Goal: Task Accomplishment & Management: Manage account settings

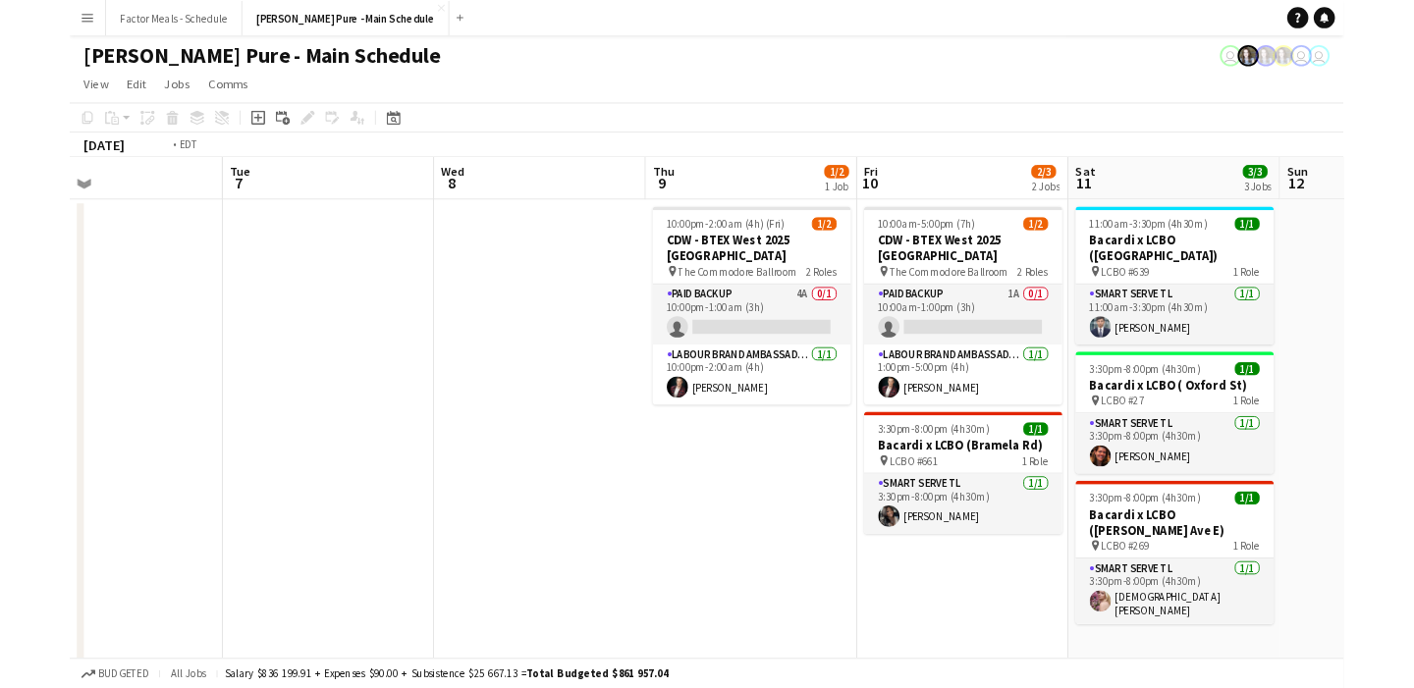
scroll to position [0, 699]
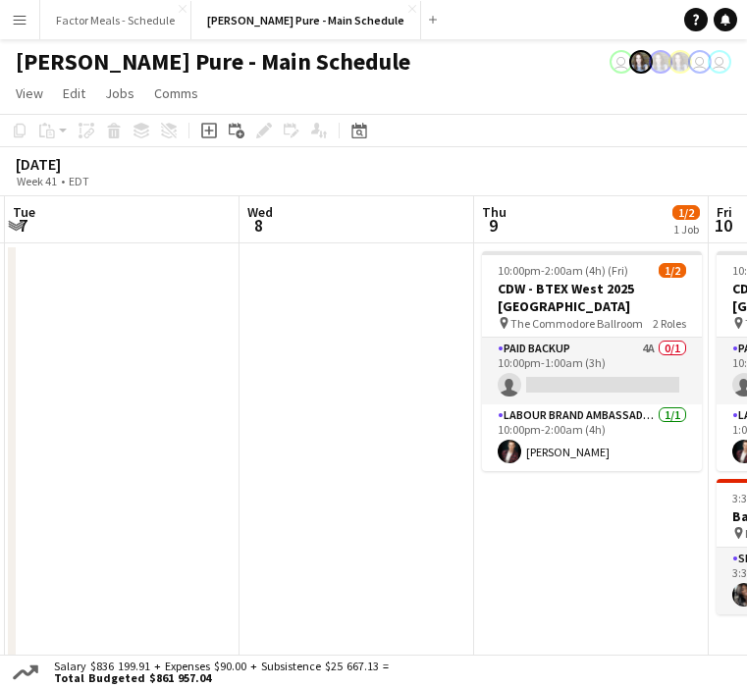
click at [745, 34] on app-navbar "Menu Boards Boards Boards All jobs Status Workforce Workforce My Workforce Recr…" at bounding box center [373, 19] width 747 height 39
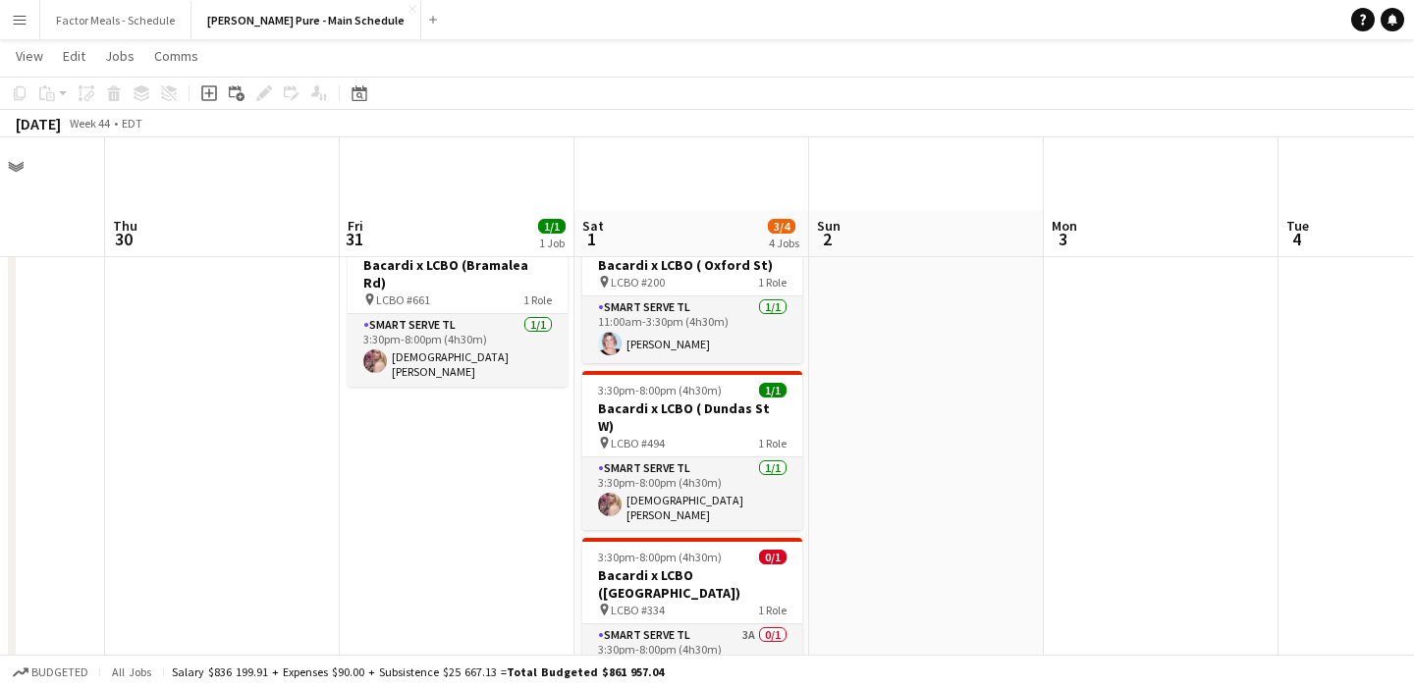
scroll to position [298, 0]
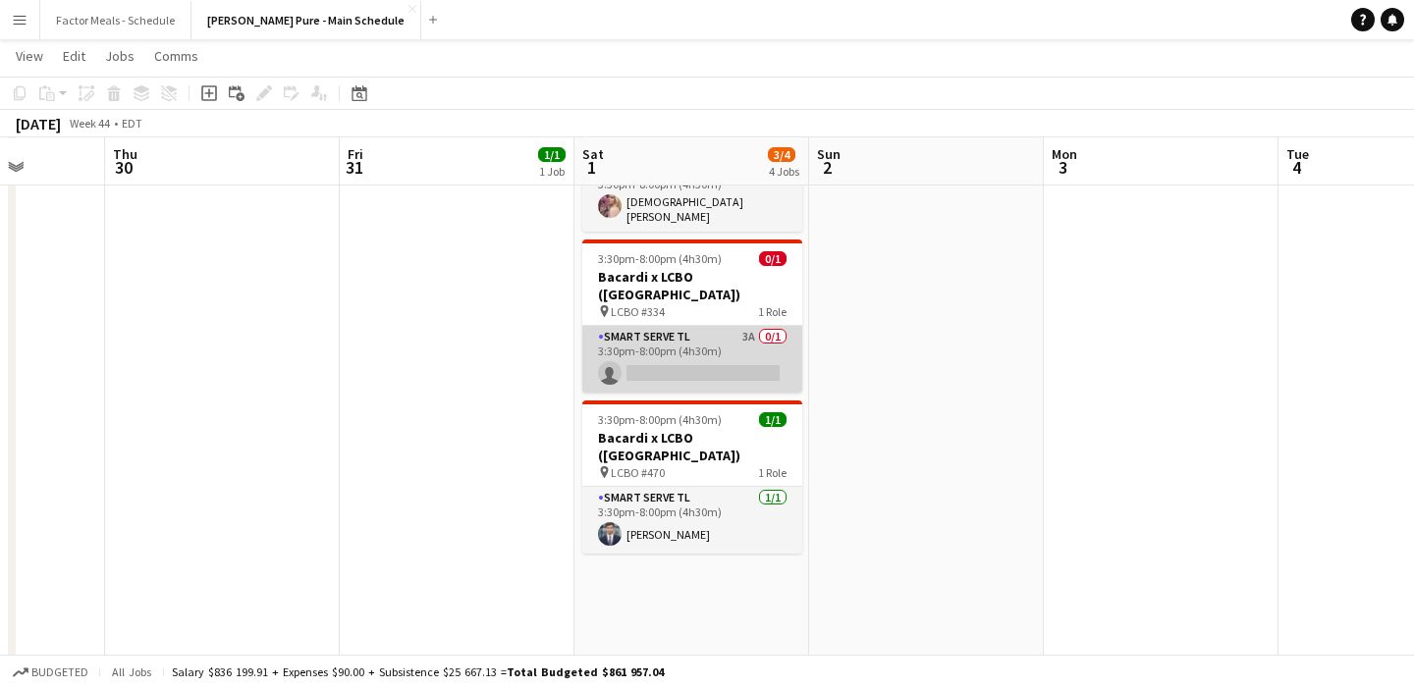
click at [703, 326] on app-card-role "Smart Serve TL 3A 0/1 3:30pm-8:00pm (4h30m) single-neutral-actions" at bounding box center [692, 359] width 220 height 67
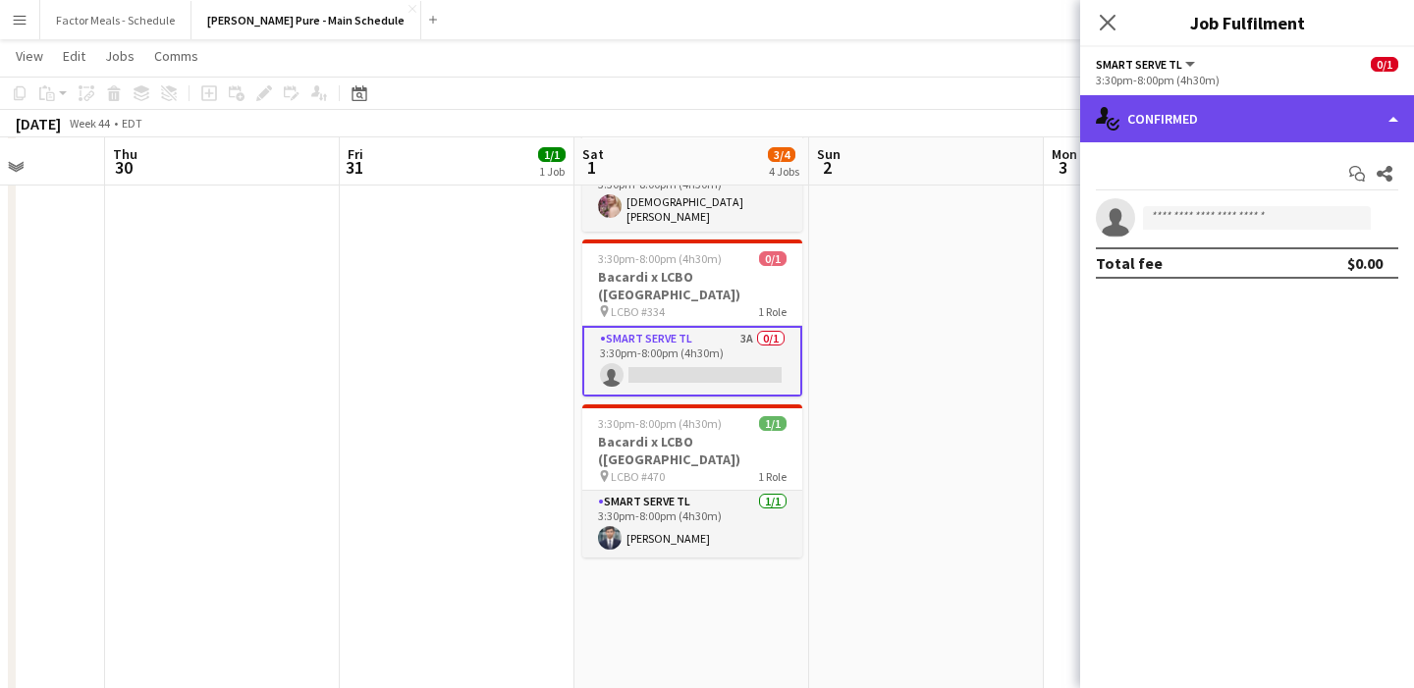
click at [1226, 129] on div "single-neutral-actions-check-2 Confirmed" at bounding box center [1247, 118] width 334 height 47
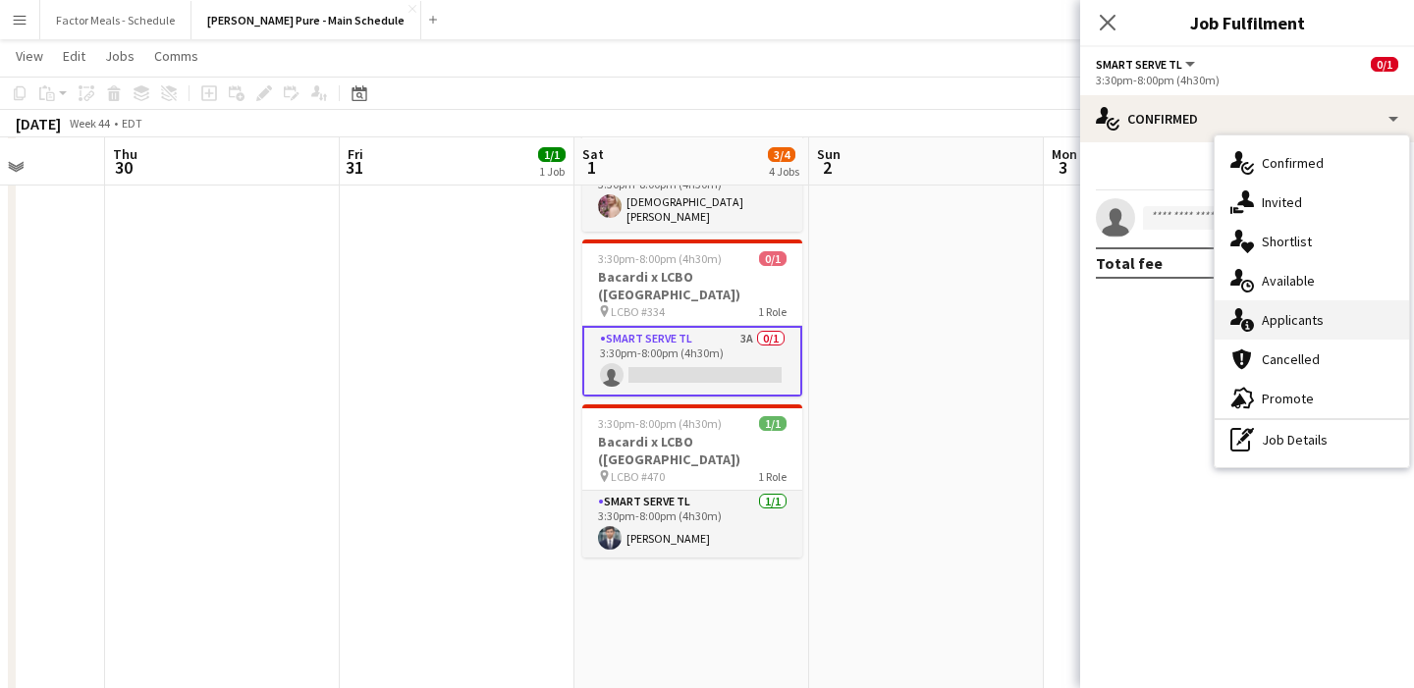
click at [1272, 309] on div "single-neutral-actions-information Applicants" at bounding box center [1311, 319] width 194 height 39
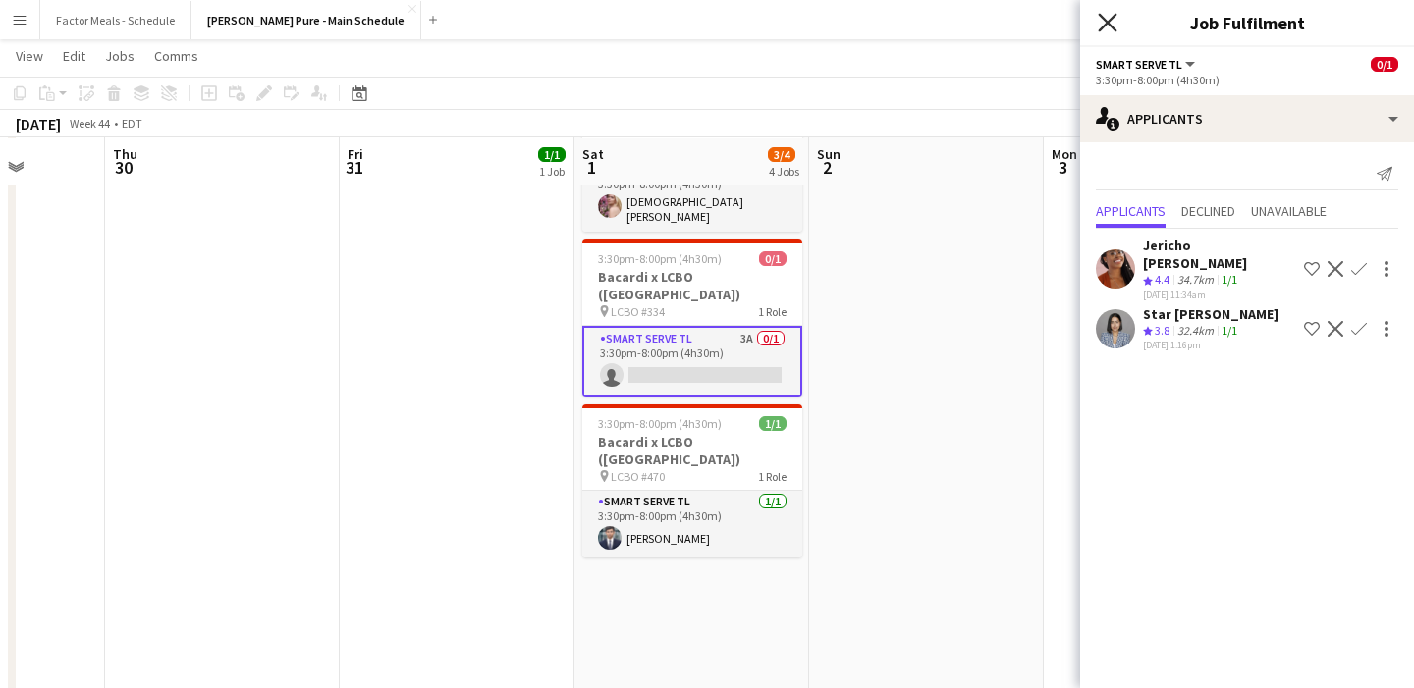
click at [1113, 26] on icon "Close pop-in" at bounding box center [1107, 22] width 19 height 19
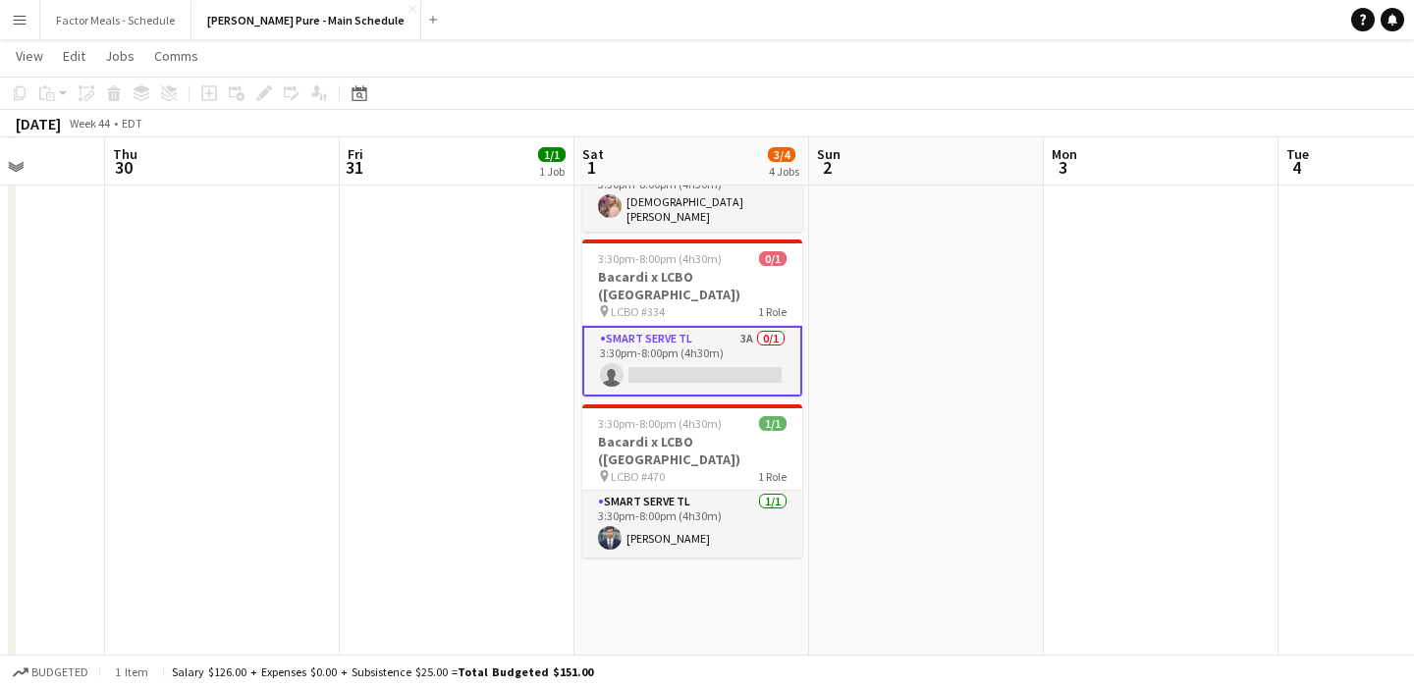
click at [896, 472] on app-date-cell at bounding box center [926, 461] width 235 height 1081
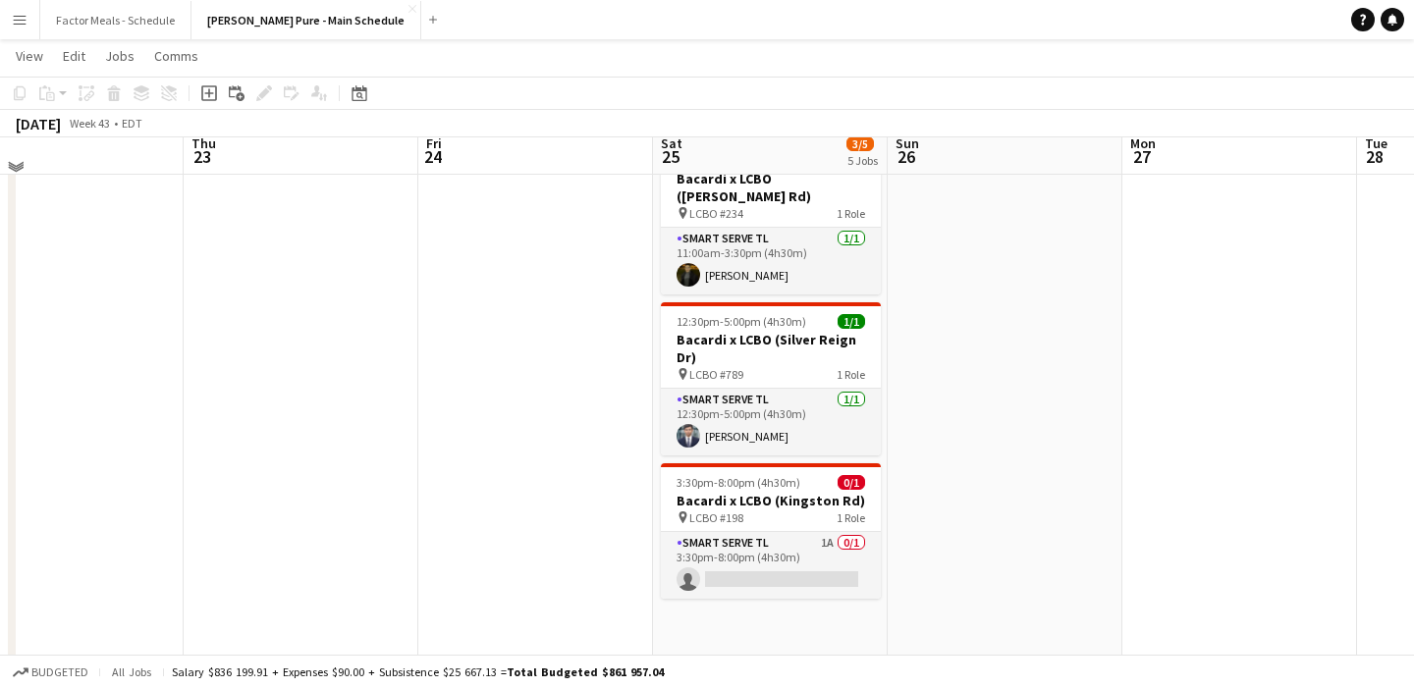
scroll to position [380, 0]
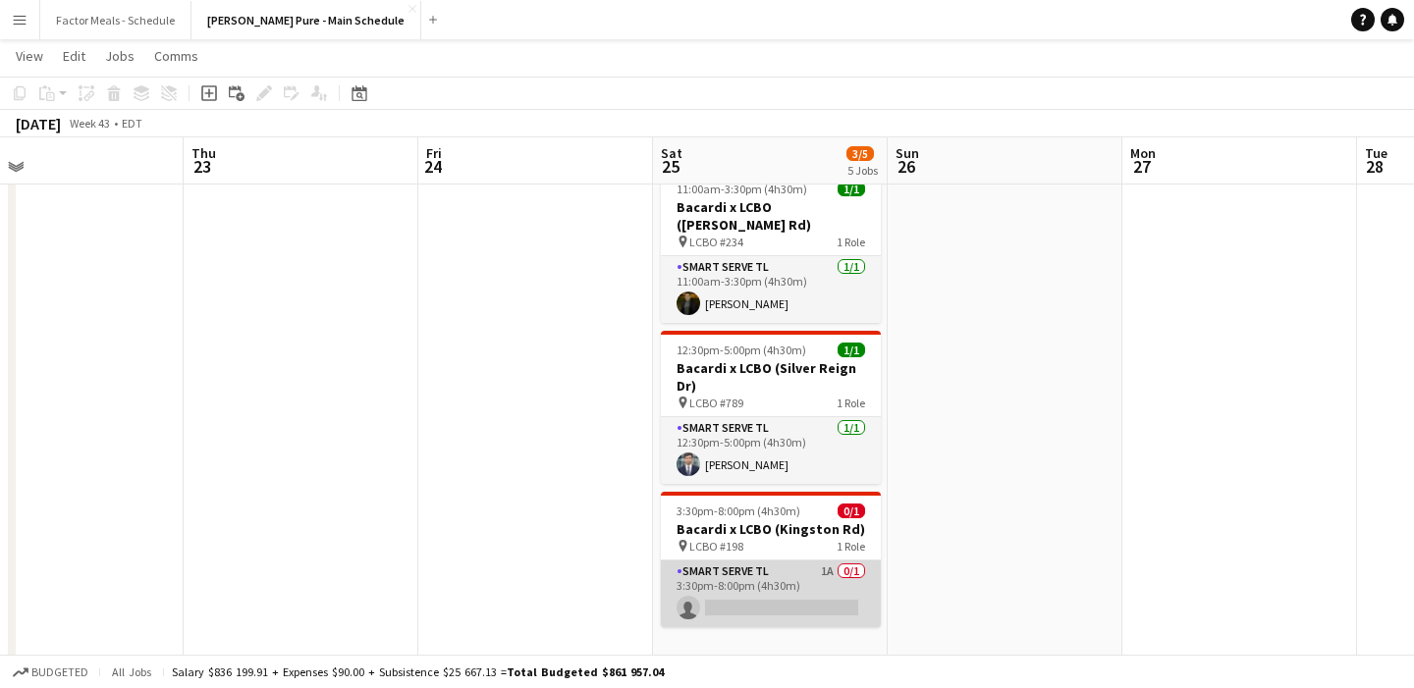
click at [746, 561] on app-card-role "Smart Serve TL 1A 0/1 3:30pm-8:00pm (4h30m) single-neutral-actions" at bounding box center [771, 594] width 220 height 67
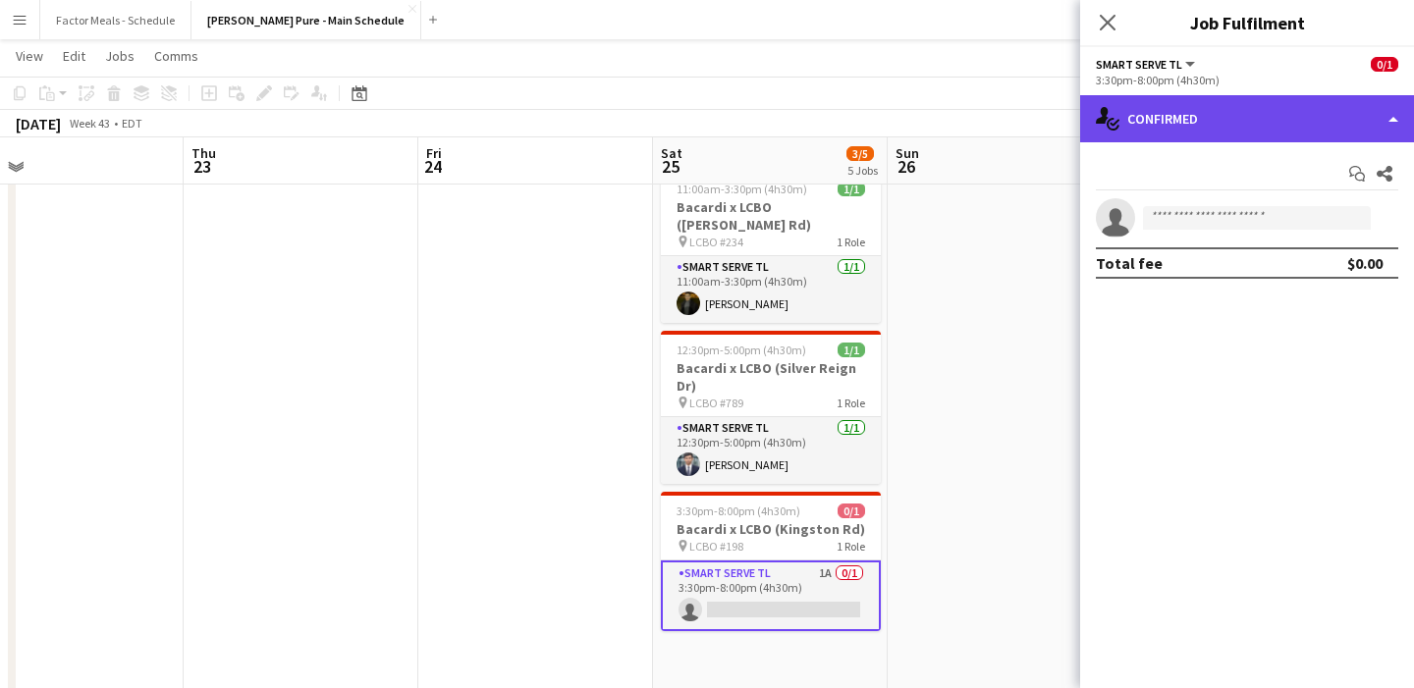
click at [1242, 133] on div "single-neutral-actions-check-2 Confirmed" at bounding box center [1247, 118] width 334 height 47
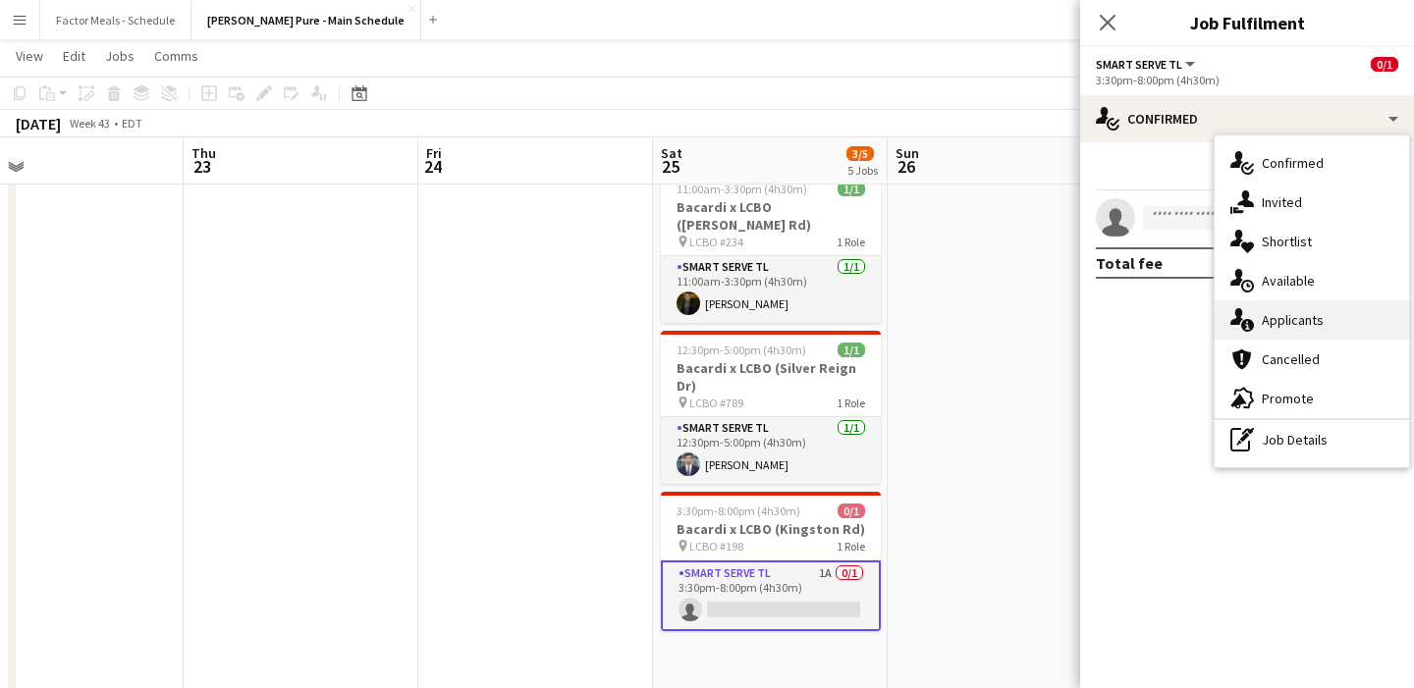
click at [1261, 328] on div "single-neutral-actions-information Applicants" at bounding box center [1311, 319] width 194 height 39
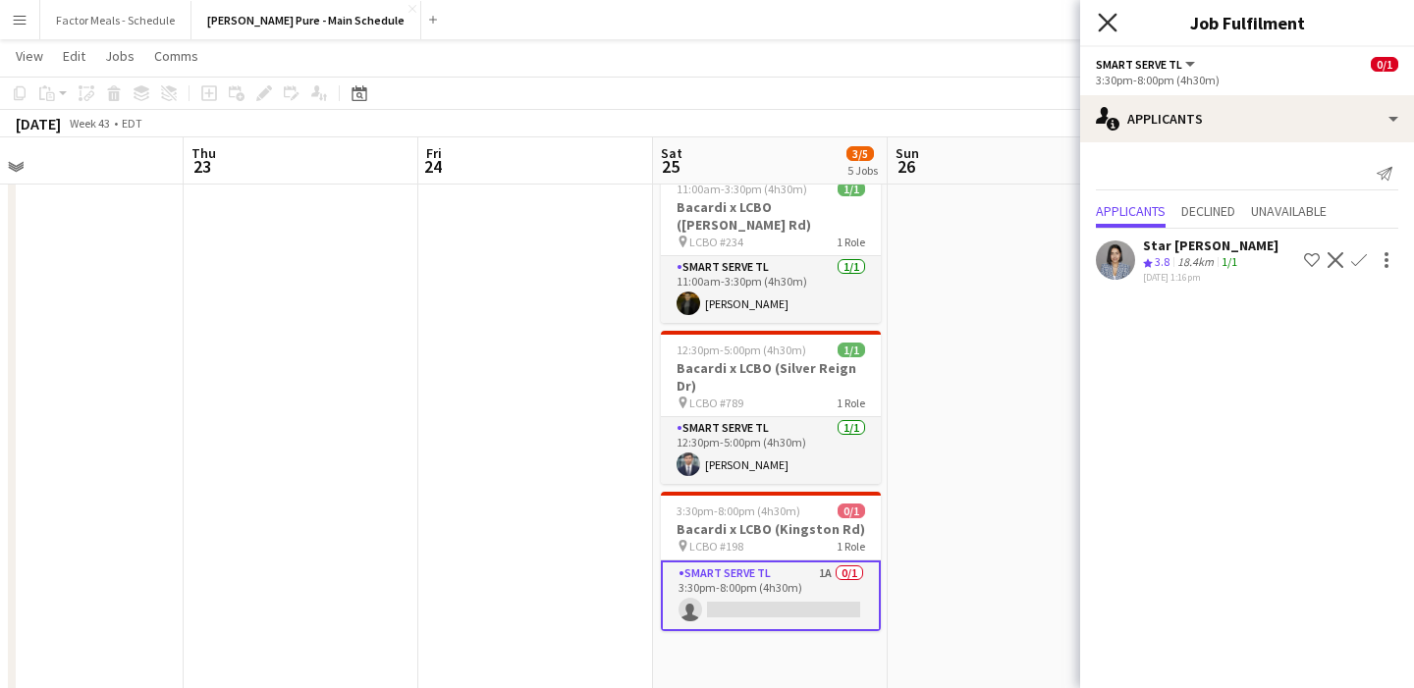
click at [1108, 20] on icon at bounding box center [1107, 22] width 19 height 19
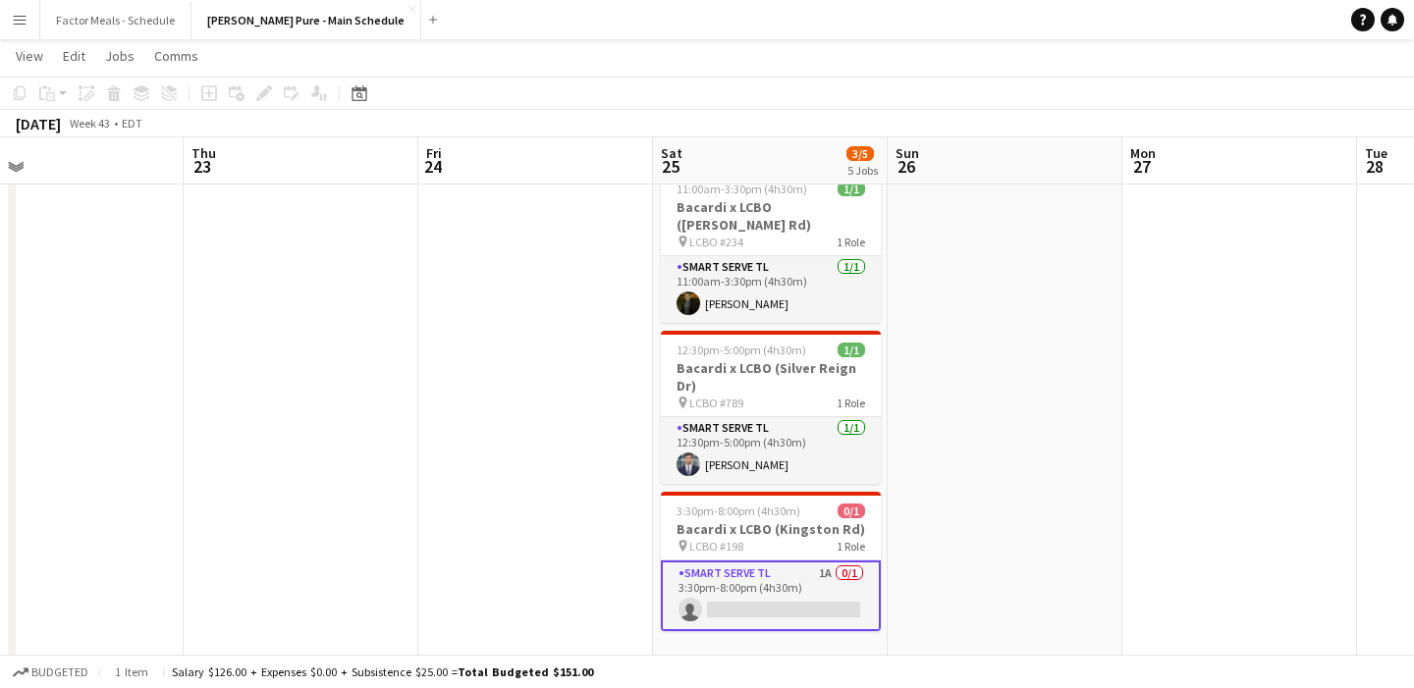
click at [1067, 378] on app-date-cell at bounding box center [1004, 380] width 235 height 1081
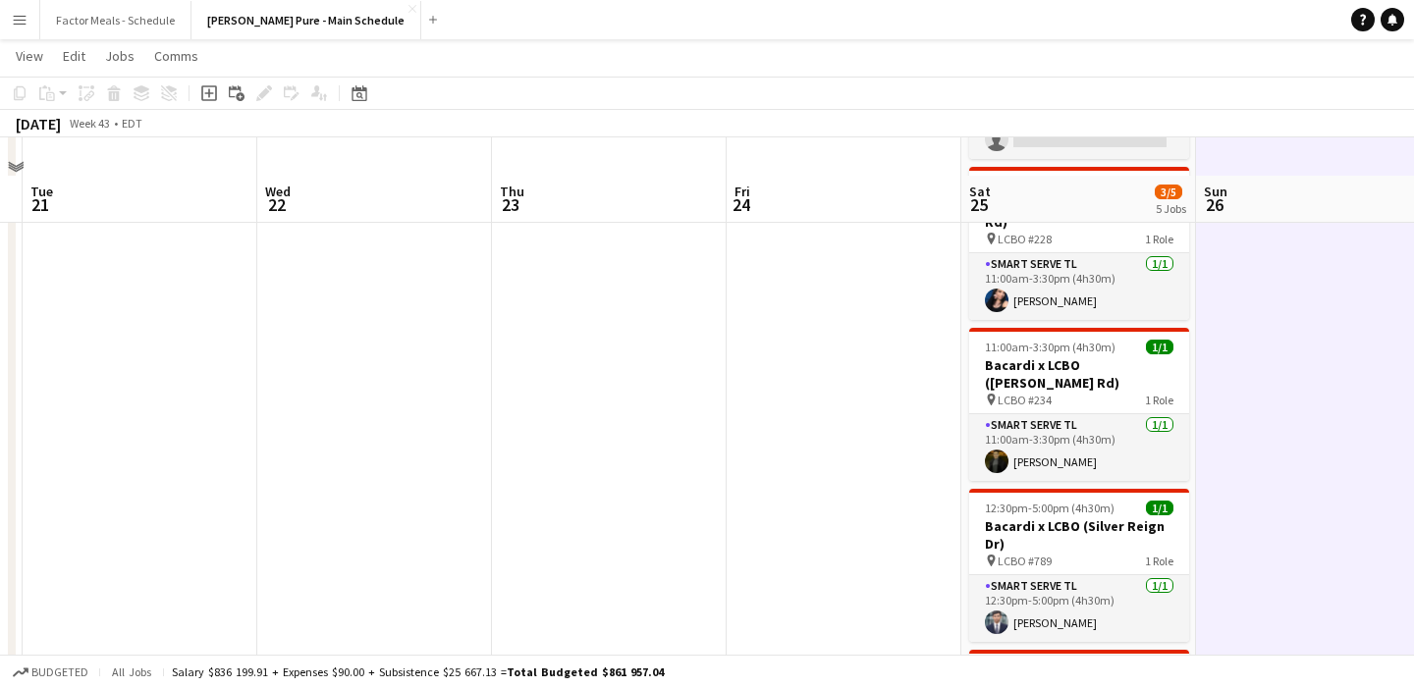
scroll to position [443, 0]
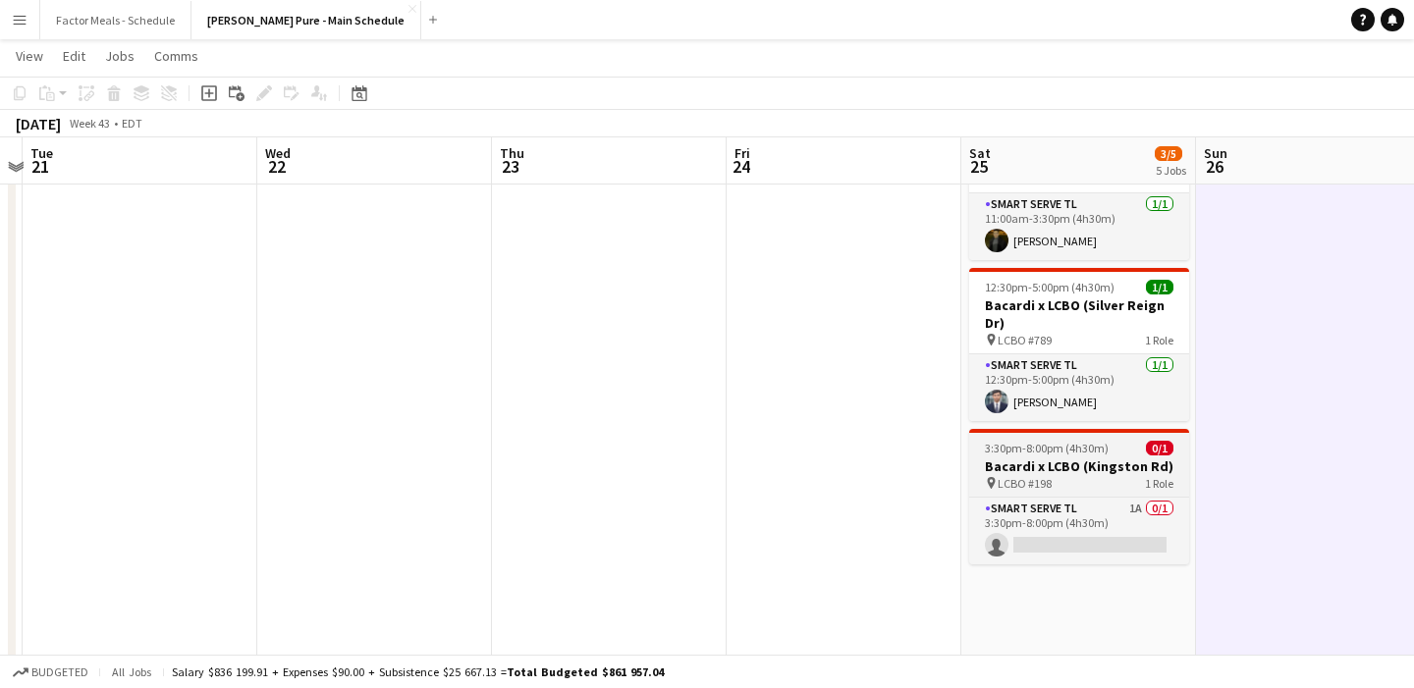
click at [1092, 441] on span "3:30pm-8:00pm (4h30m)" at bounding box center [1047, 448] width 124 height 15
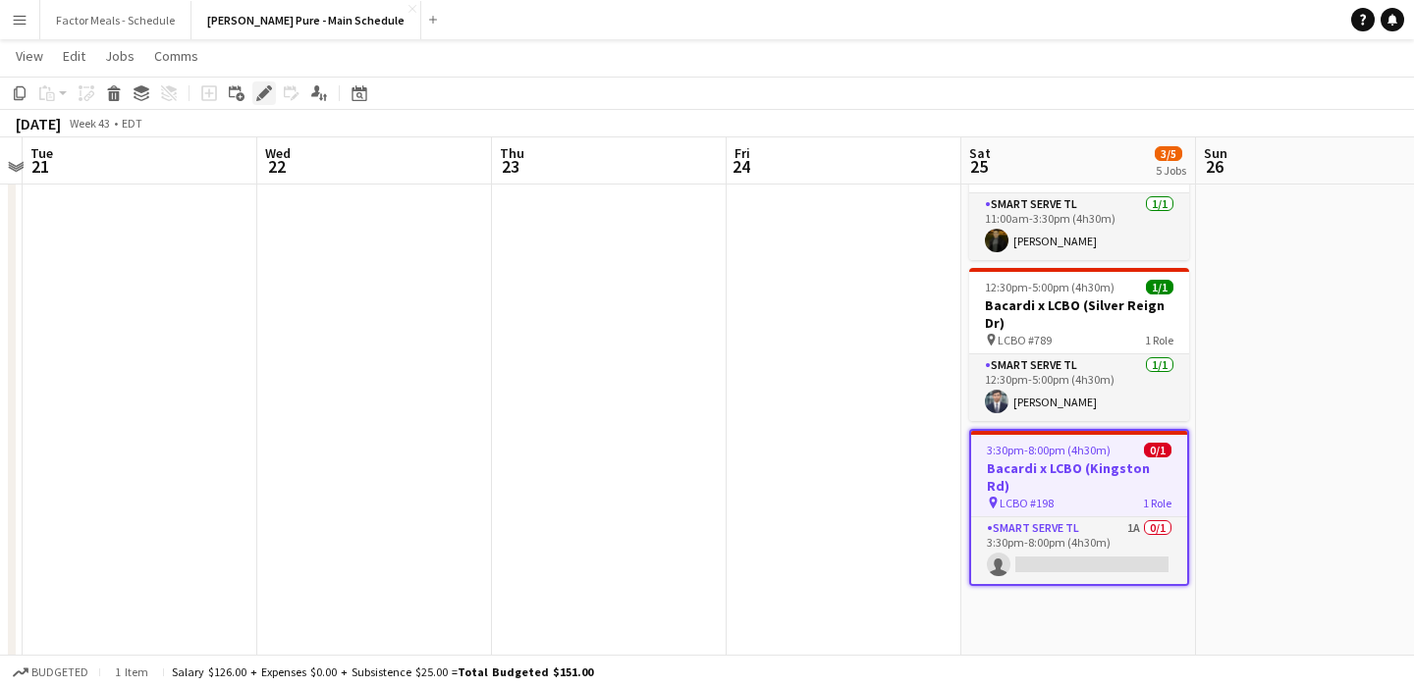
click at [271, 91] on icon "Edit" at bounding box center [264, 93] width 16 height 16
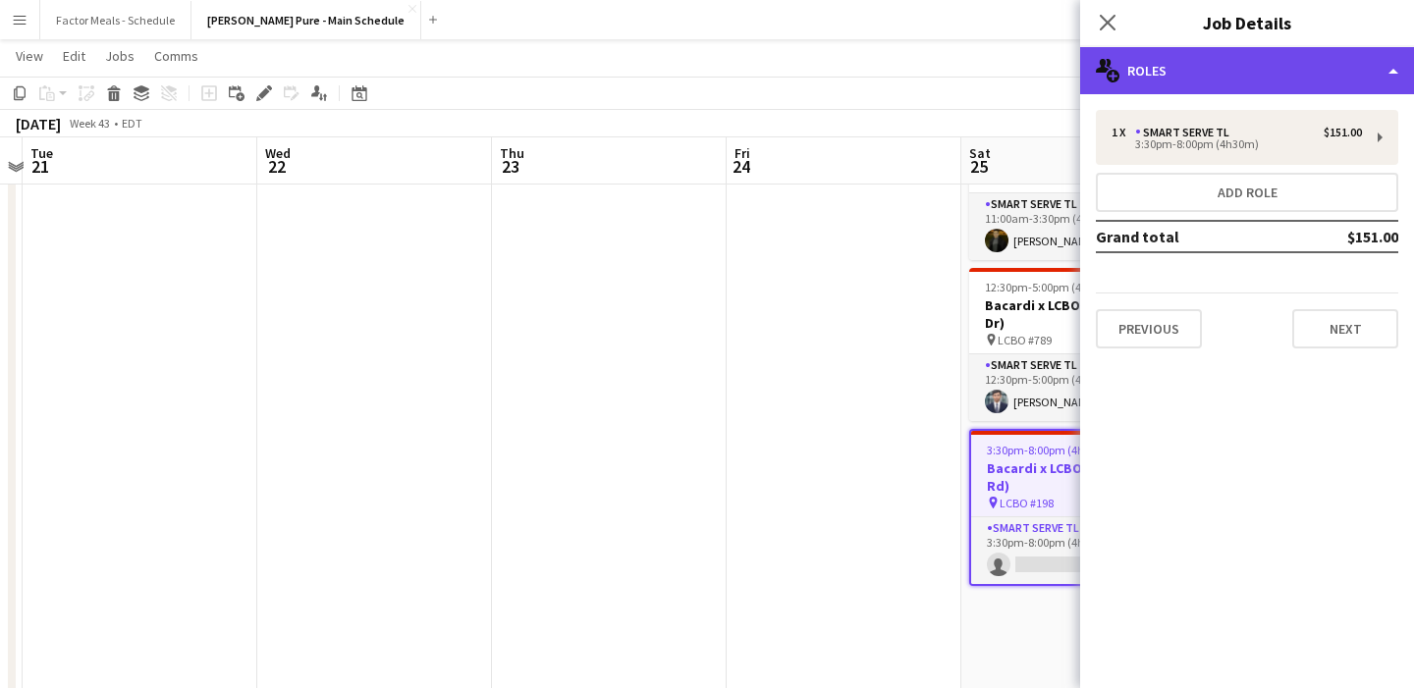
click at [1170, 77] on div "multiple-users-add Roles" at bounding box center [1247, 70] width 334 height 47
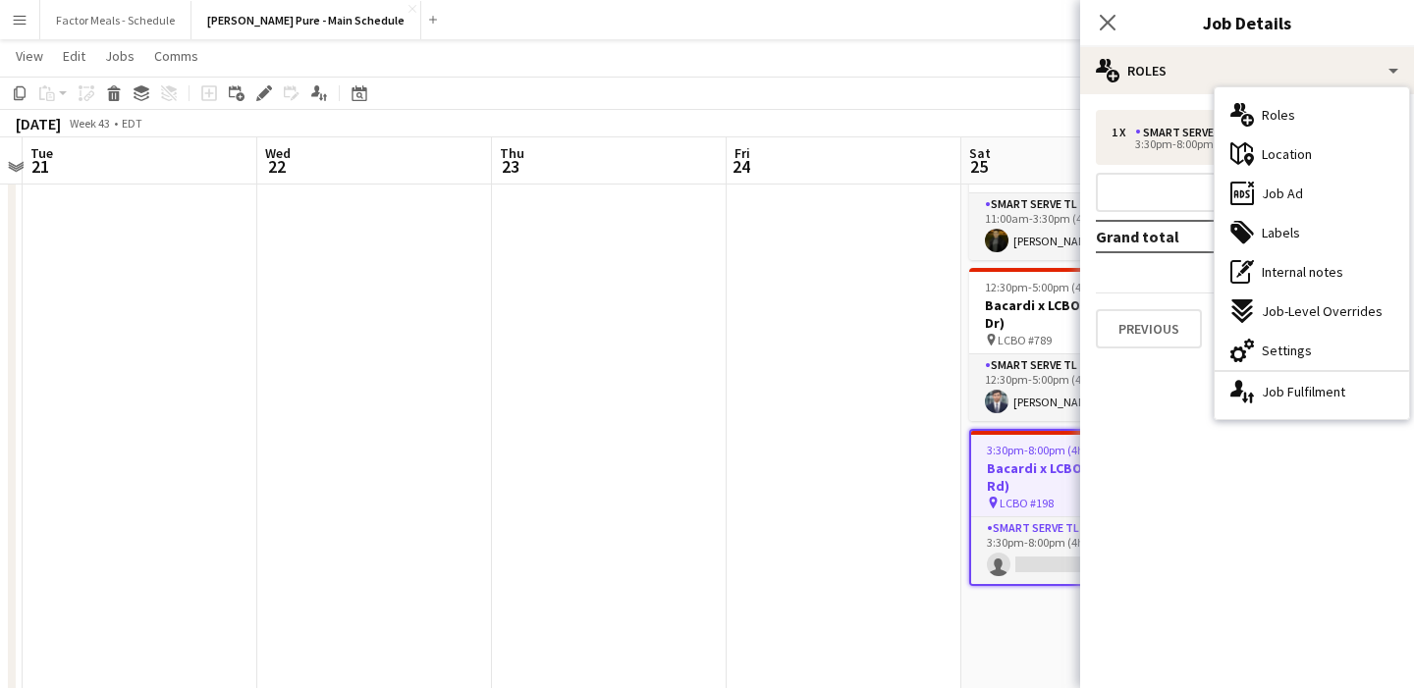
click at [1283, 150] on span "Location" at bounding box center [1287, 154] width 50 height 18
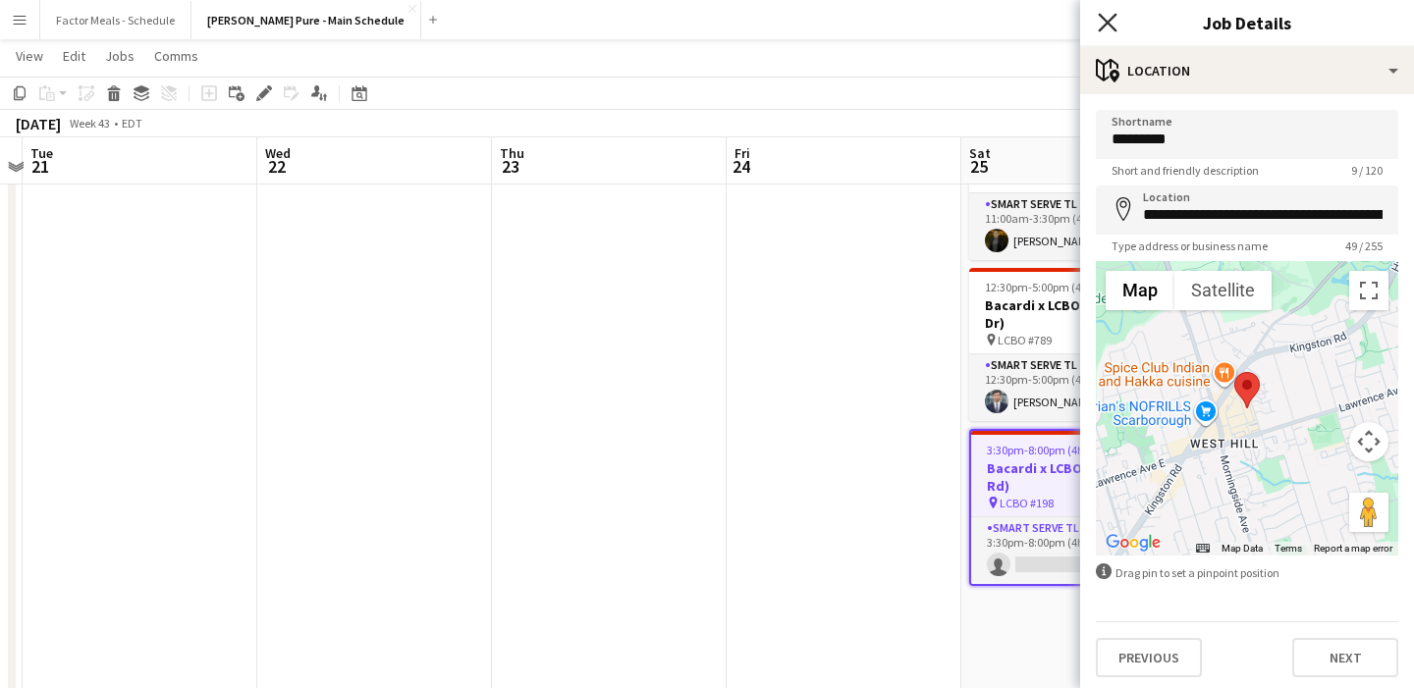
click at [1101, 25] on icon "Close pop-in" at bounding box center [1107, 22] width 19 height 19
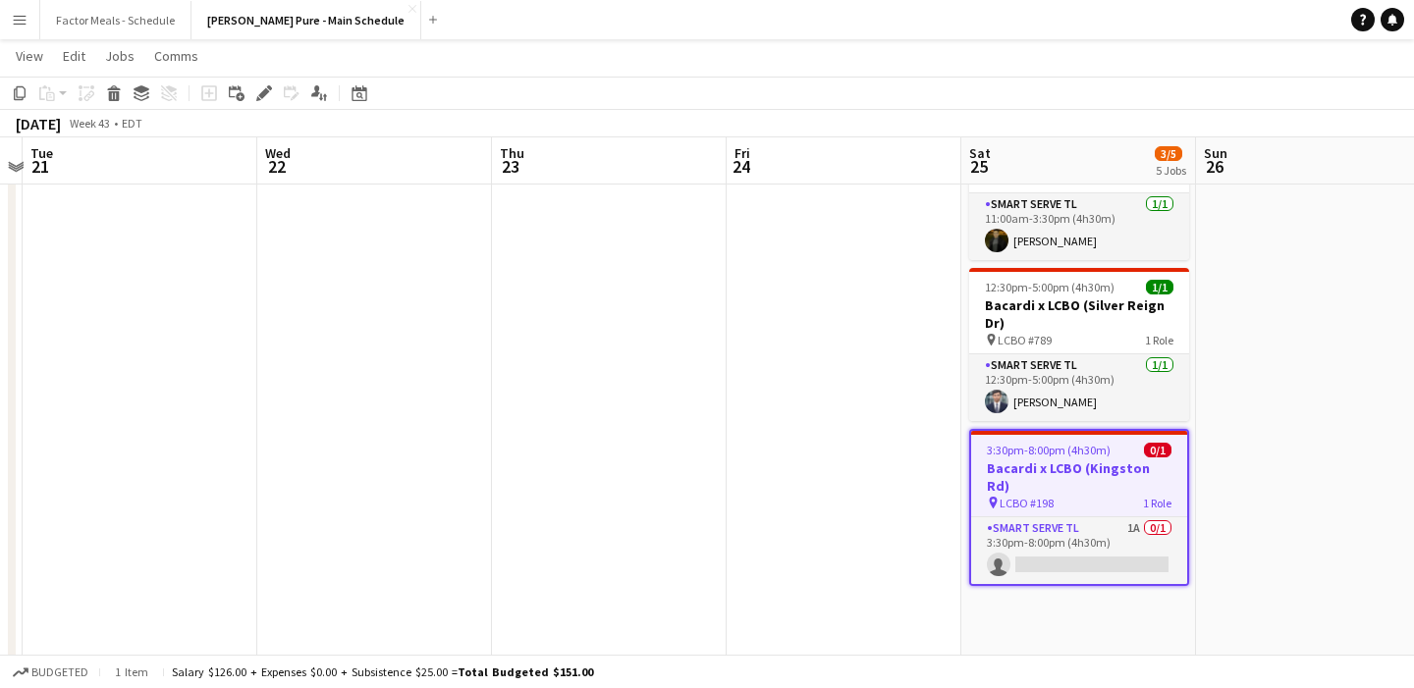
click at [787, 369] on app-date-cell at bounding box center [843, 317] width 235 height 1081
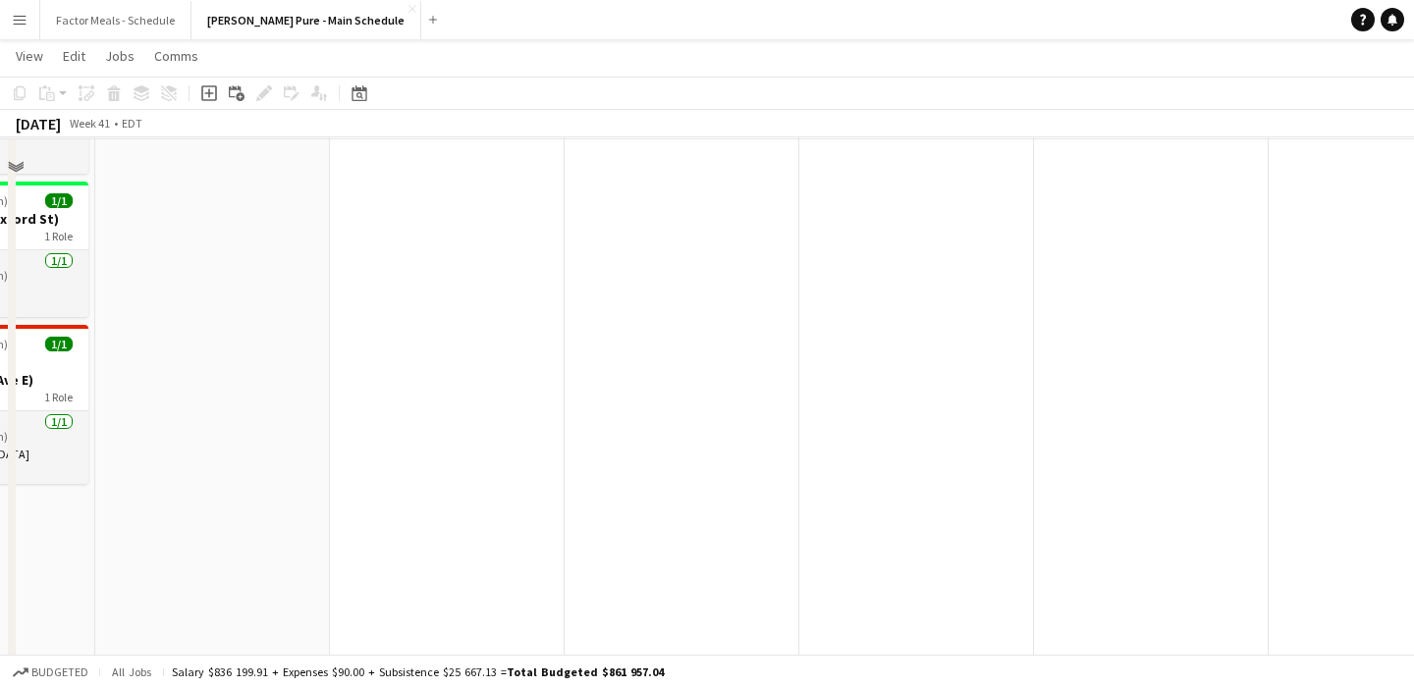
scroll to position [0, 0]
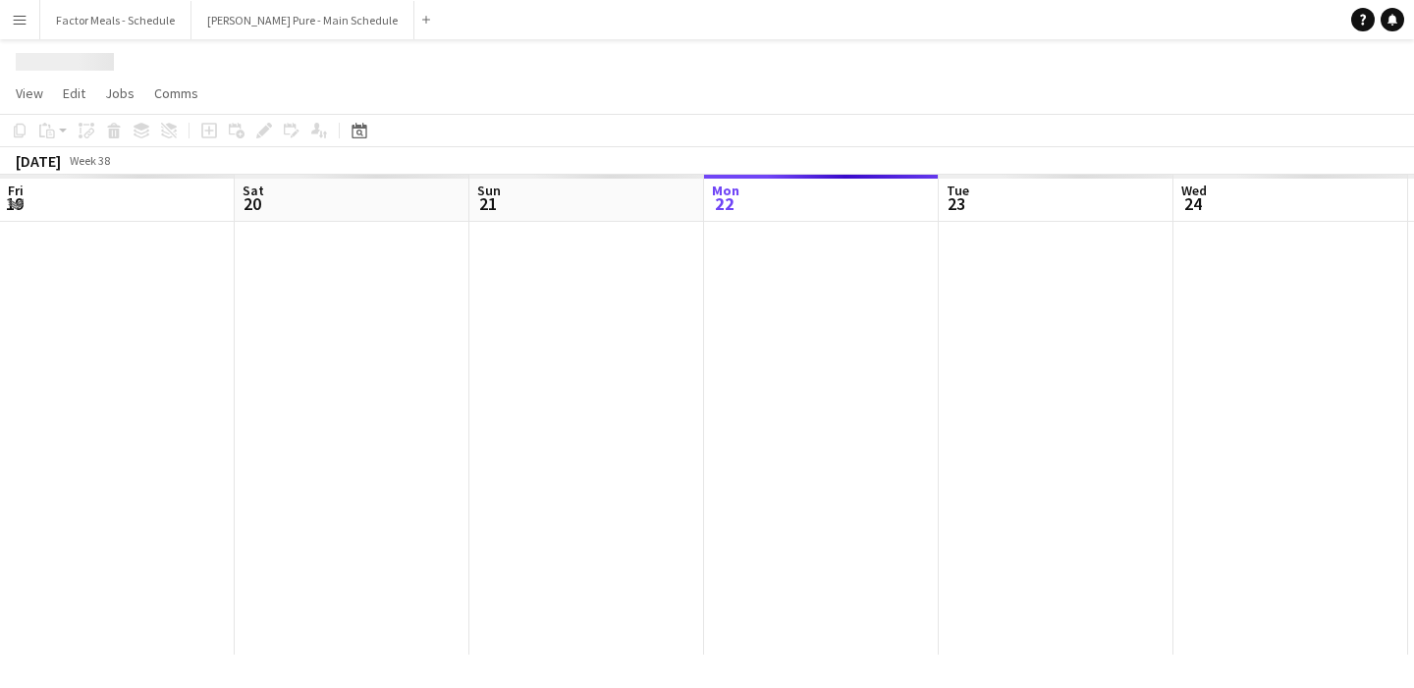
scroll to position [0, 469]
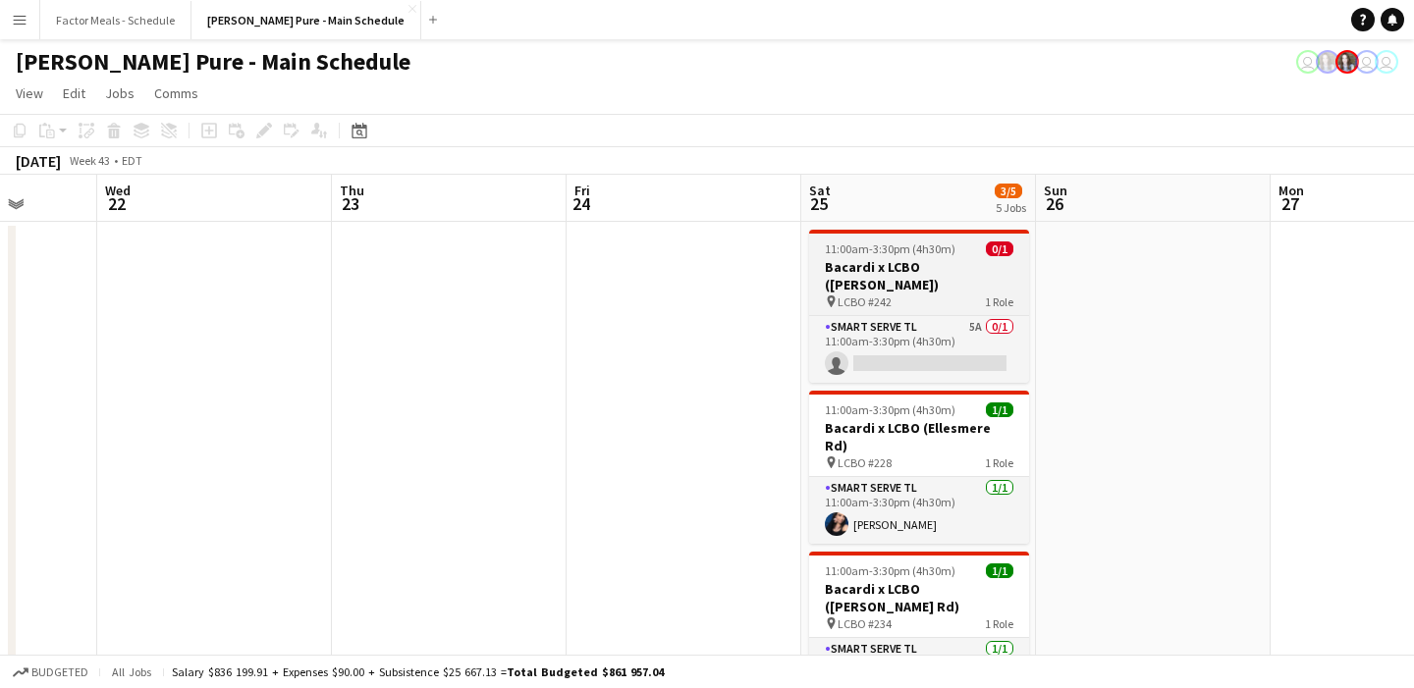
click at [945, 268] on h3 "Bacardi x LCBO (Brimley Rd)" at bounding box center [919, 275] width 220 height 35
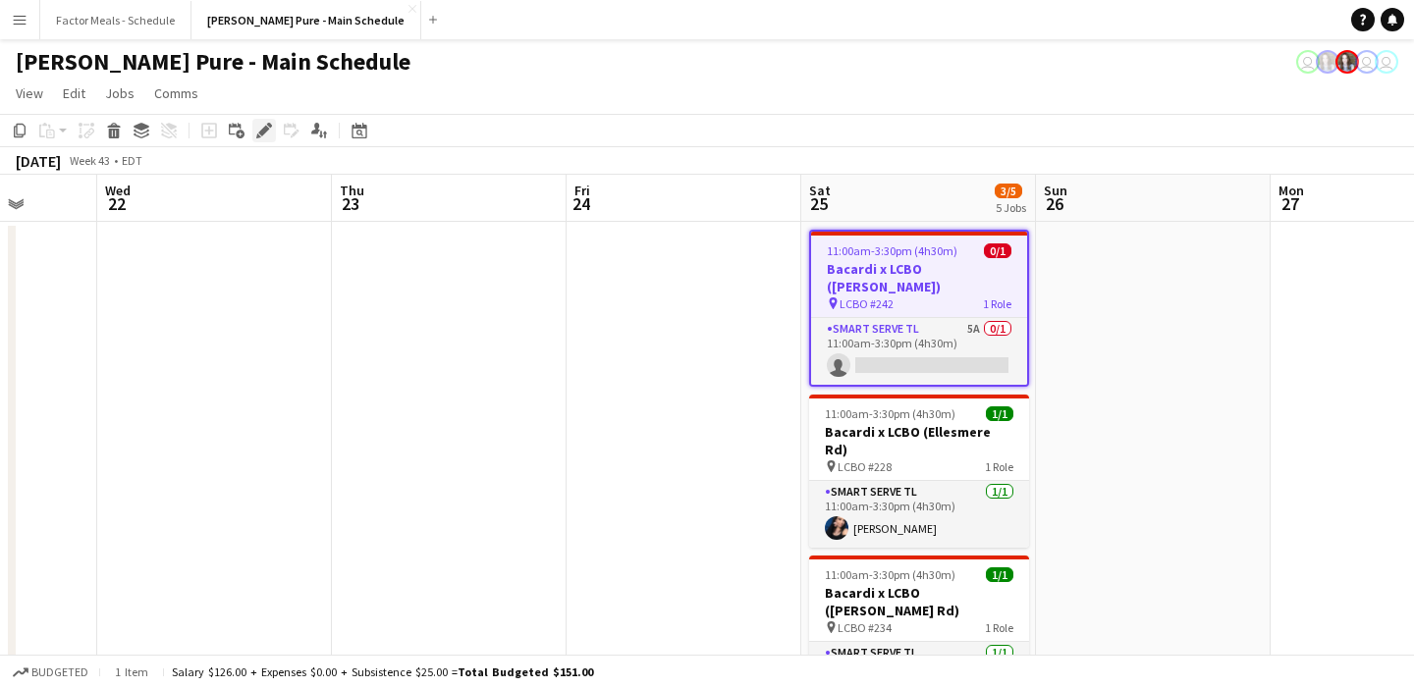
click at [260, 132] on icon at bounding box center [263, 131] width 11 height 11
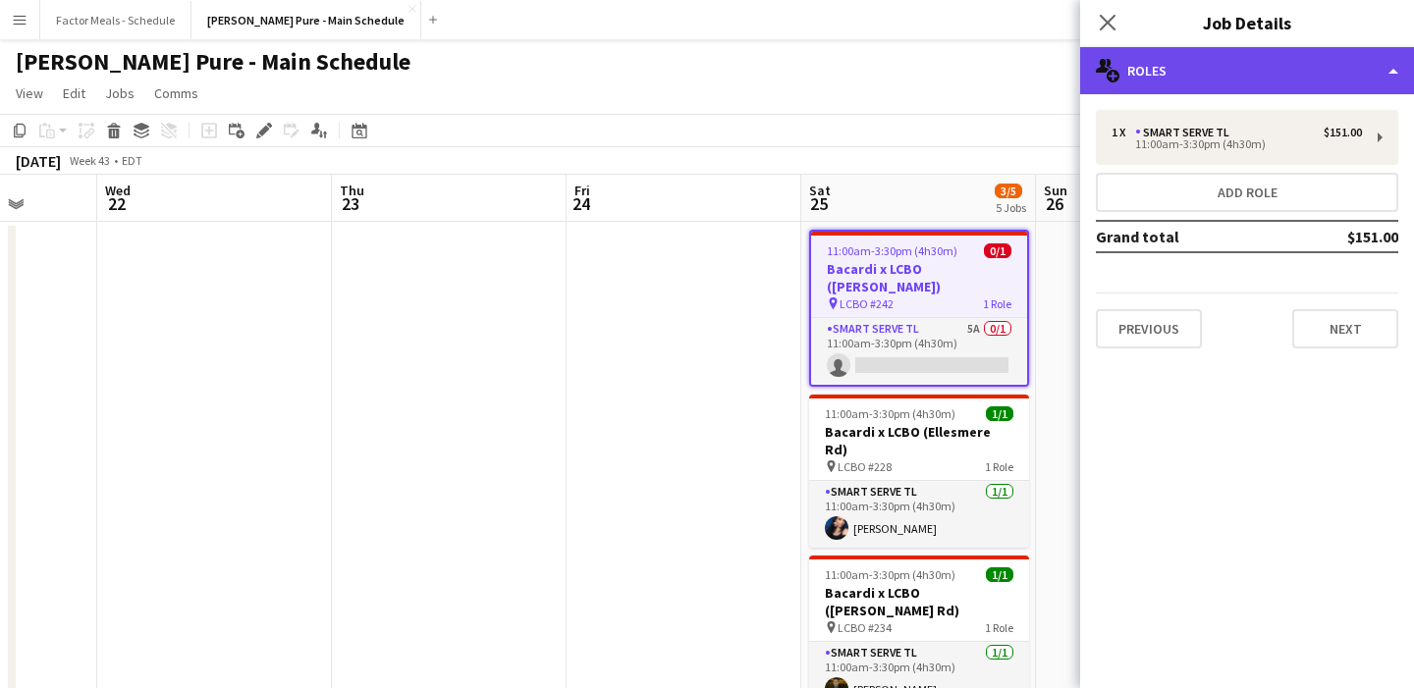
click at [1122, 63] on div "multiple-users-add Roles" at bounding box center [1247, 70] width 334 height 47
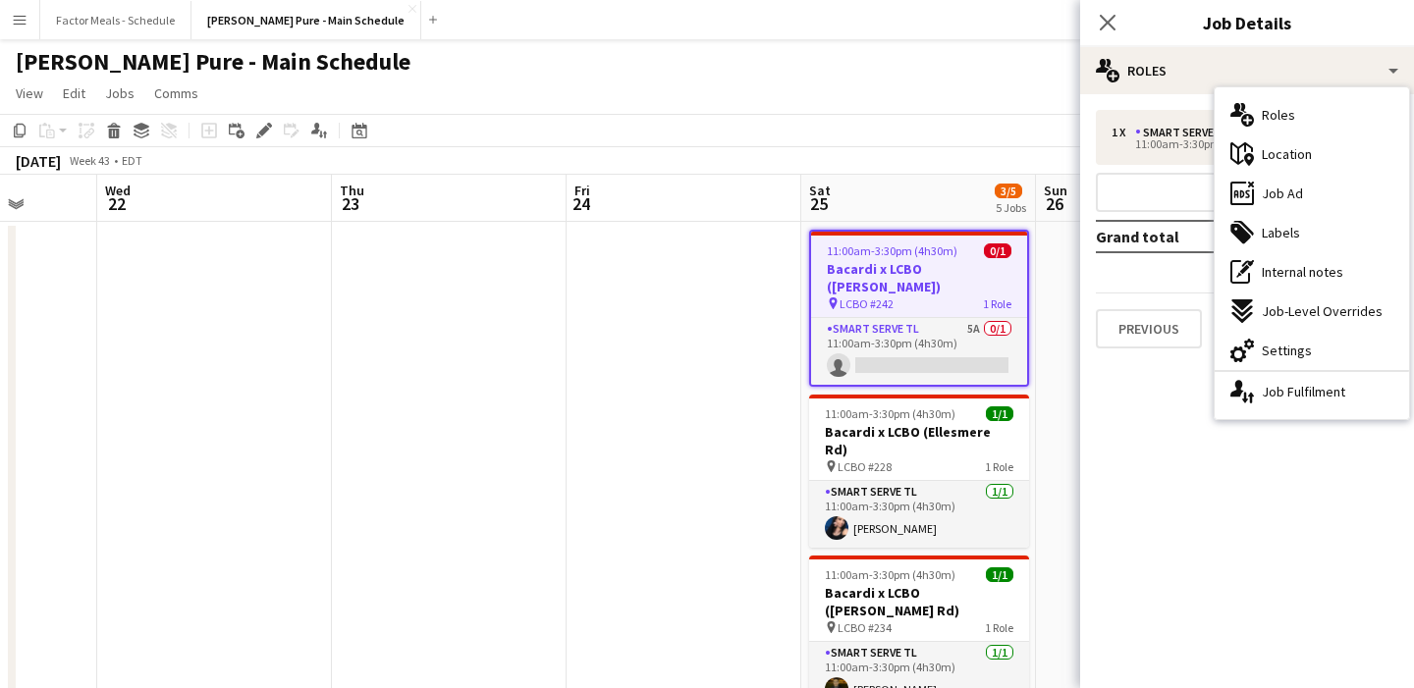
click at [1331, 156] on div "maps-pin-1 Location" at bounding box center [1311, 153] width 194 height 39
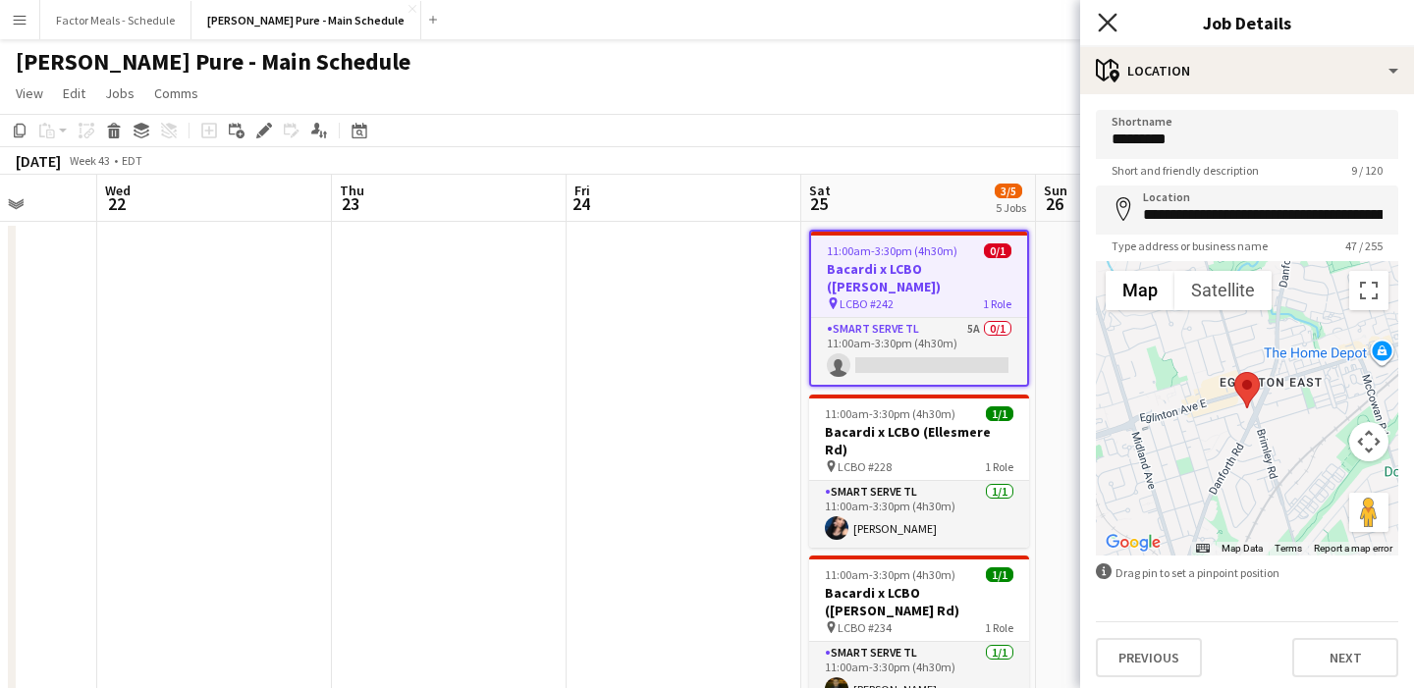
click at [1111, 25] on icon "Close pop-in" at bounding box center [1107, 22] width 19 height 19
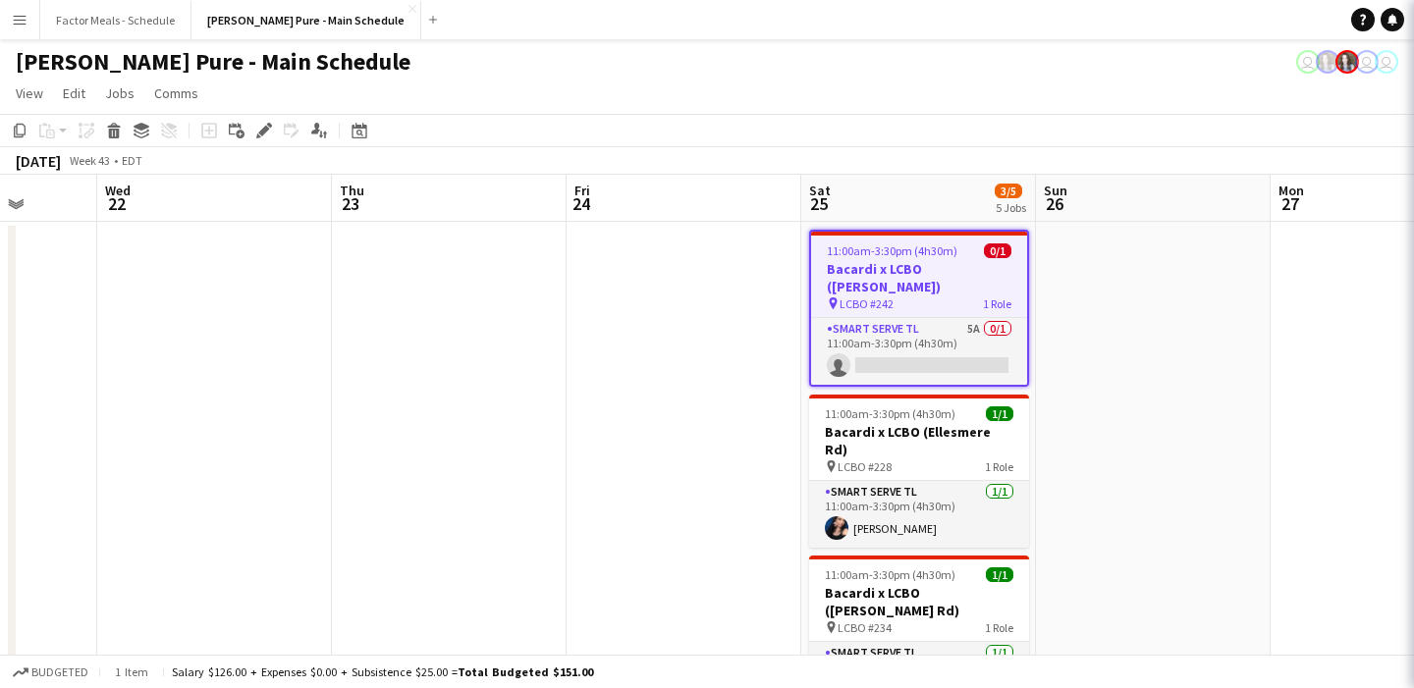
click at [1001, 37] on app-navbar "Menu Boards Boards Boards All jobs Status Workforce Workforce My Workforce Recr…" at bounding box center [707, 19] width 1414 height 39
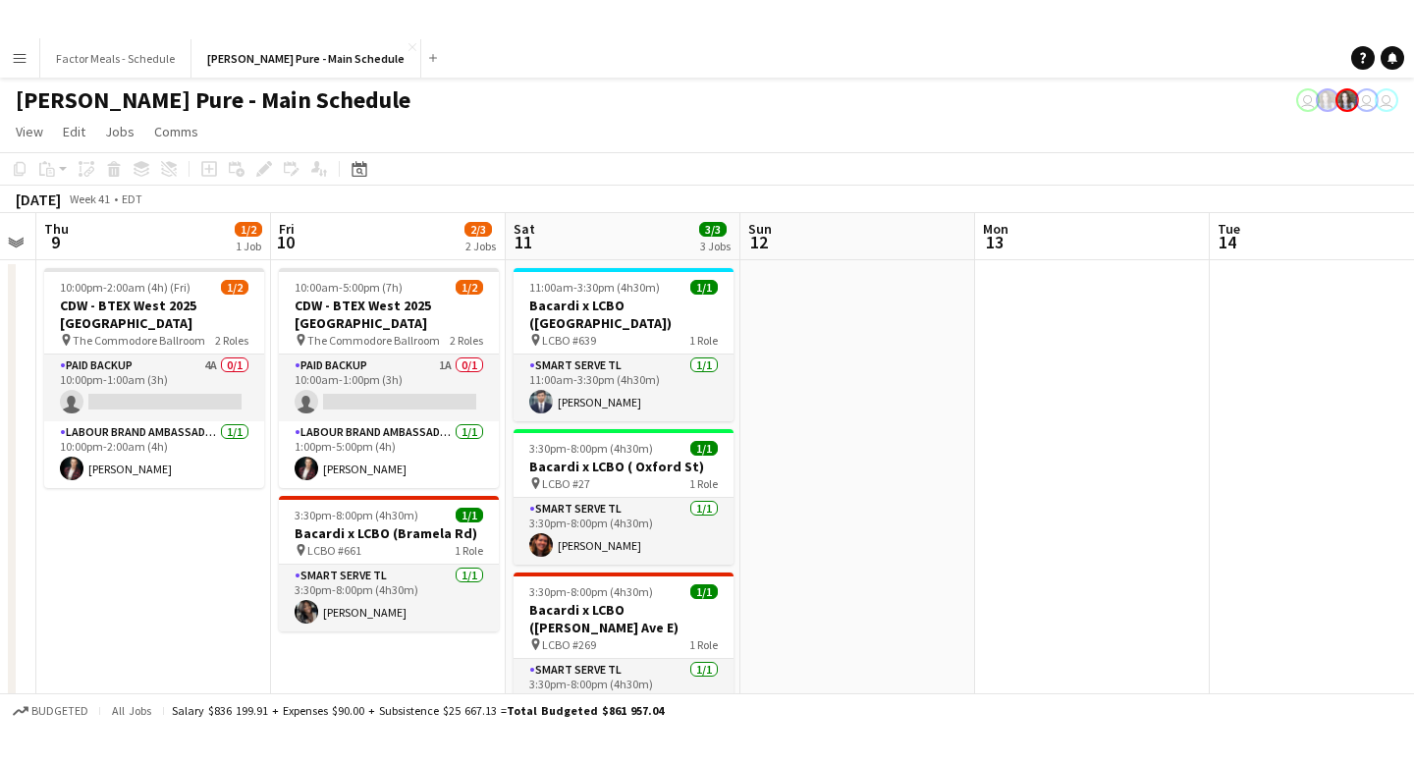
scroll to position [0, 519]
